Goal: Transaction & Acquisition: Download file/media

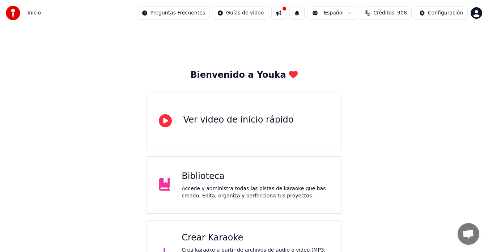
click at [205, 180] on div "Biblioteca" at bounding box center [254, 177] width 147 height 12
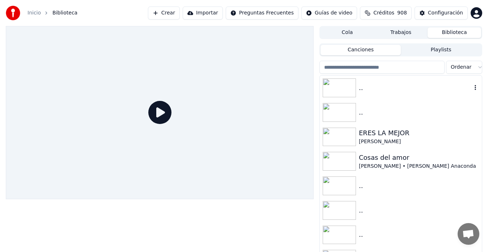
click at [337, 88] on img at bounding box center [338, 87] width 33 height 19
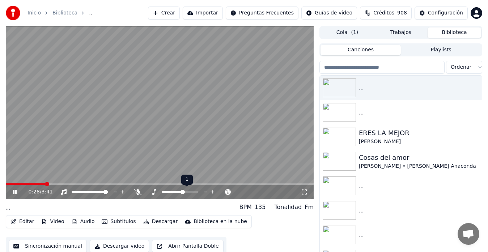
click at [183, 190] on span at bounding box center [182, 192] width 4 height 4
click at [178, 190] on span at bounding box center [177, 192] width 4 height 4
click at [9, 184] on span at bounding box center [58, 183] width 105 height 1
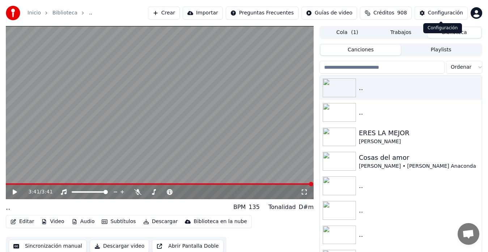
click at [431, 12] on div "Configuración" at bounding box center [445, 12] width 35 height 7
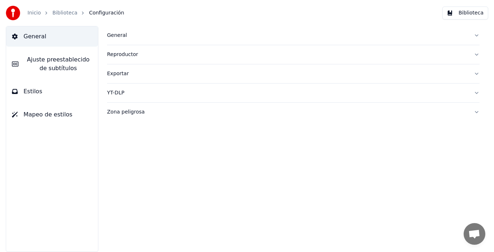
click at [61, 14] on link "Biblioteca" at bounding box center [64, 12] width 25 height 7
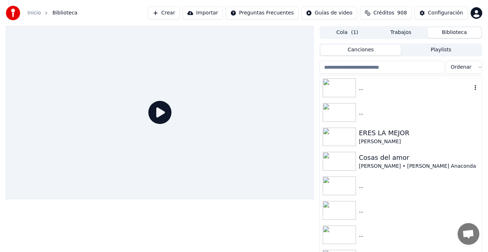
click at [331, 86] on img at bounding box center [338, 87] width 33 height 19
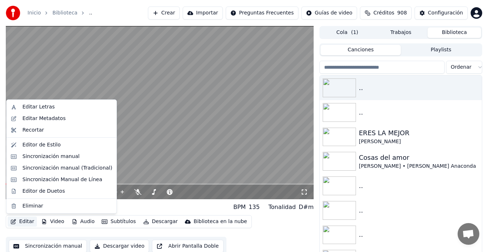
click at [28, 222] on button "Editar" at bounding box center [22, 222] width 29 height 10
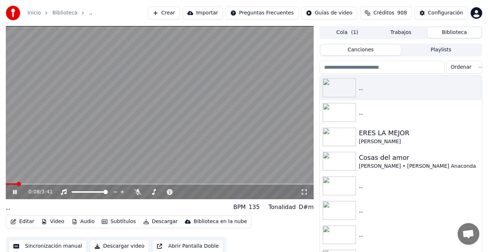
click at [161, 146] on video at bounding box center [160, 112] width 308 height 173
click at [26, 223] on button "Editar" at bounding box center [22, 222] width 29 height 10
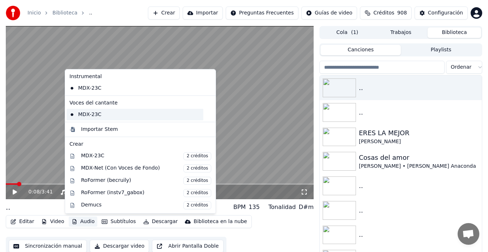
click at [78, 115] on div "MDX-23C" at bounding box center [135, 115] width 137 height 12
click at [82, 221] on button "Audio" at bounding box center [83, 222] width 29 height 10
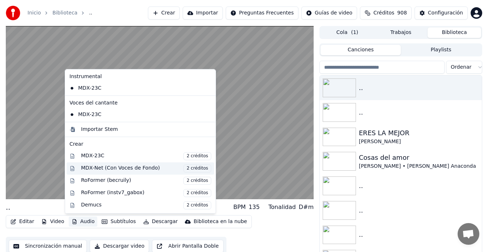
click at [114, 168] on div "MDX-Net (Con Voces de Fondo) 2 créditos" at bounding box center [146, 168] width 130 height 8
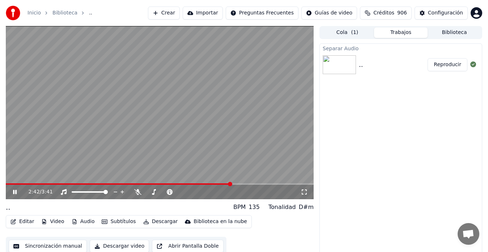
click at [9, 184] on span at bounding box center [118, 183] width 225 height 1
click at [174, 191] on span at bounding box center [174, 192] width 4 height 4
click at [177, 192] on span at bounding box center [177, 192] width 4 height 4
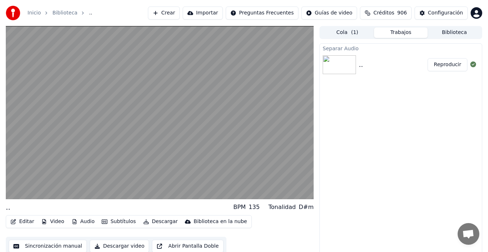
click at [156, 221] on button "Descargar" at bounding box center [160, 222] width 40 height 10
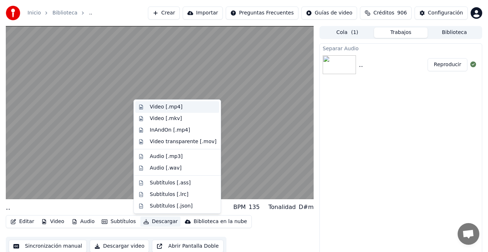
click at [167, 107] on div "Video [.mp4]" at bounding box center [166, 106] width 33 height 7
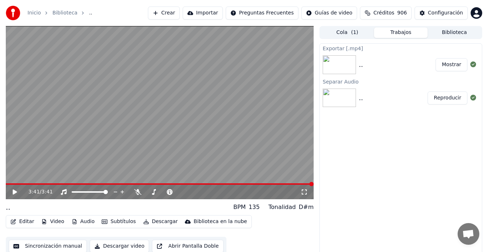
click at [449, 64] on button "Mostrar" at bounding box center [451, 64] width 32 height 13
click at [179, 192] on span at bounding box center [179, 192] width 4 height 4
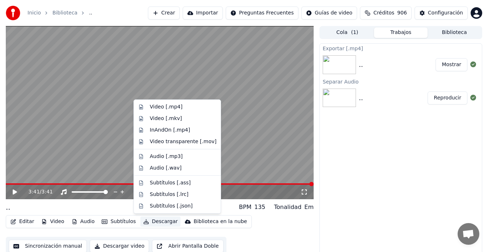
click at [155, 221] on button "Descargar" at bounding box center [160, 222] width 40 height 10
click at [171, 108] on div "Video [.mp4]" at bounding box center [166, 106] width 33 height 7
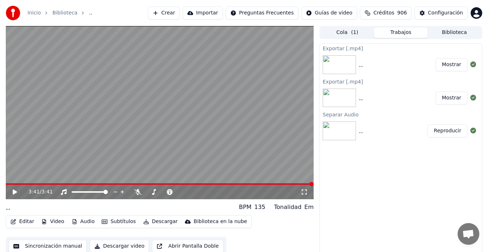
click at [450, 64] on button "Mostrar" at bounding box center [451, 64] width 32 height 13
